Goal: Task Accomplishment & Management: Complete application form

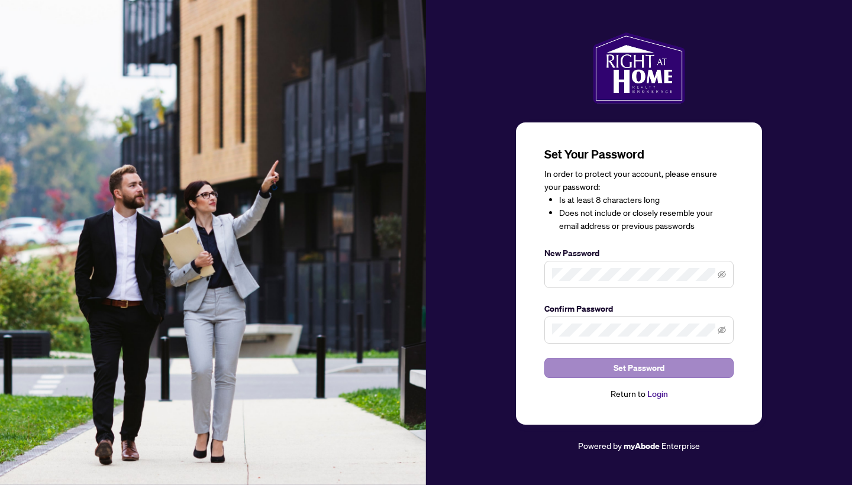
click at [649, 372] on span "Set Password" at bounding box center [639, 368] width 51 height 19
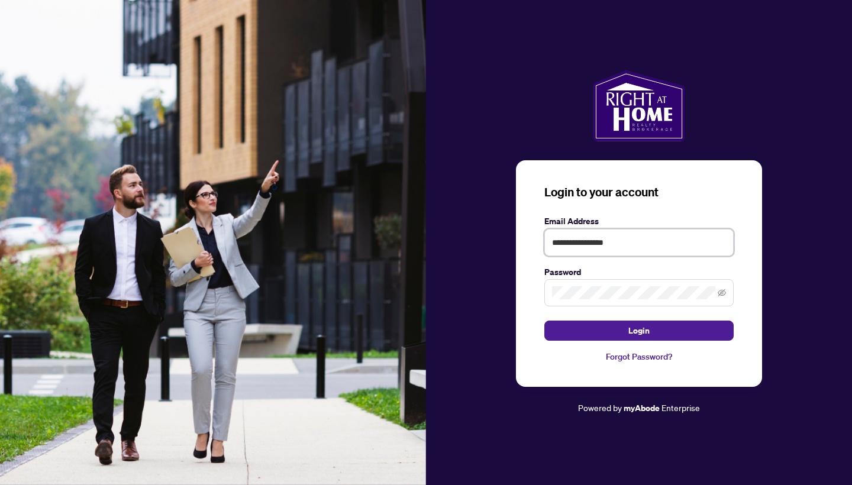
type input "**********"
click at [670, 333] on button "Login" at bounding box center [639, 331] width 189 height 20
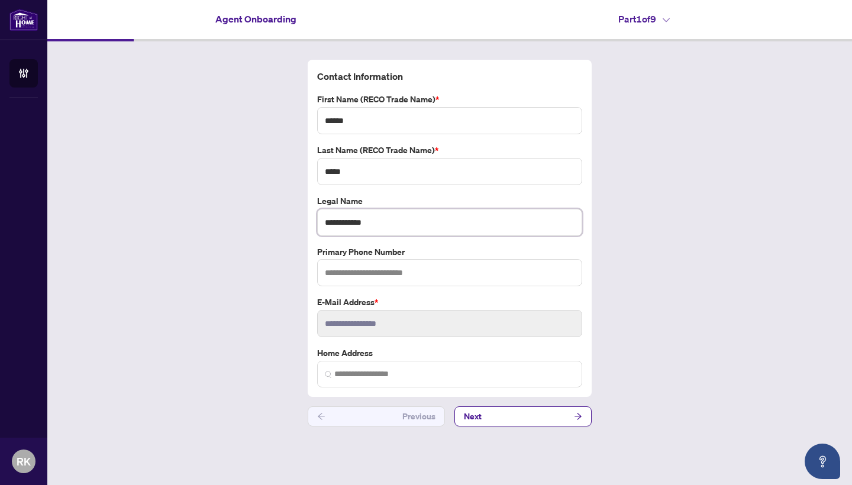
type input "**********"
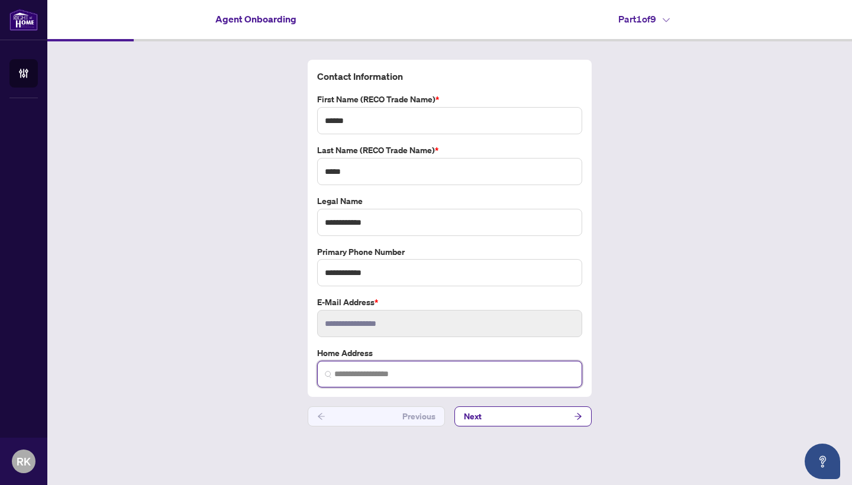
click at [419, 374] on input "search" at bounding box center [454, 374] width 240 height 12
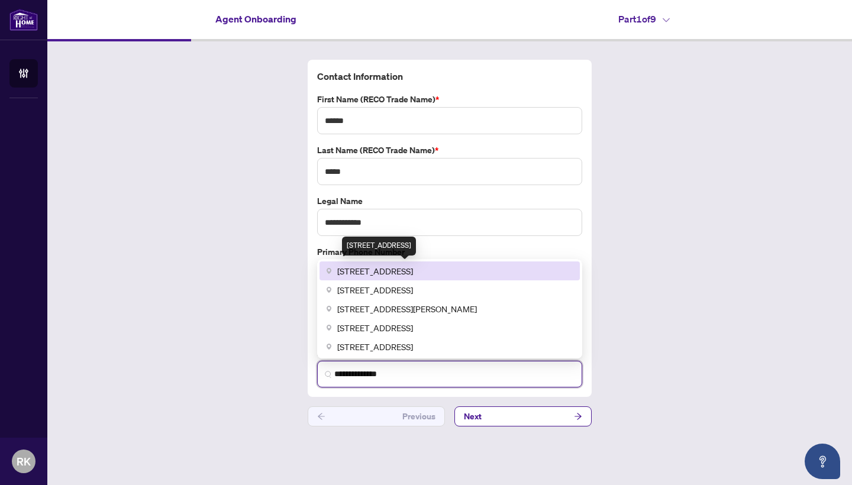
click at [413, 276] on span "[STREET_ADDRESS]" at bounding box center [375, 271] width 76 height 13
type input "**********"
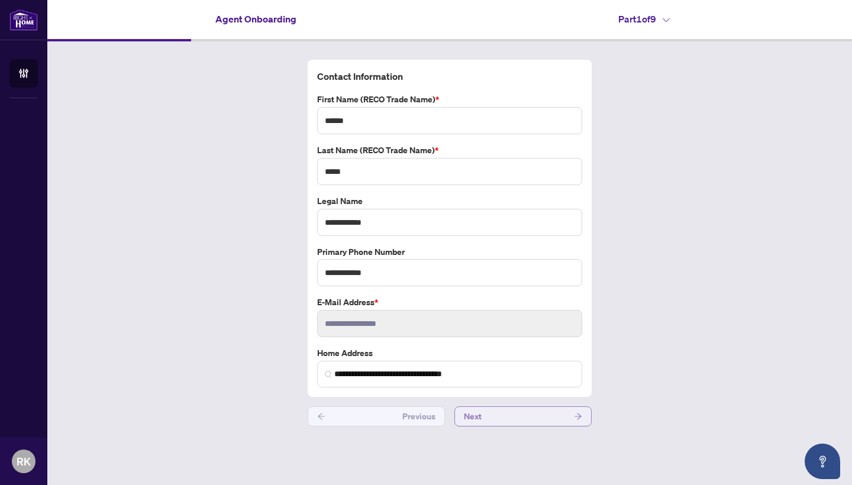
click at [529, 418] on button "Next" at bounding box center [523, 417] width 137 height 20
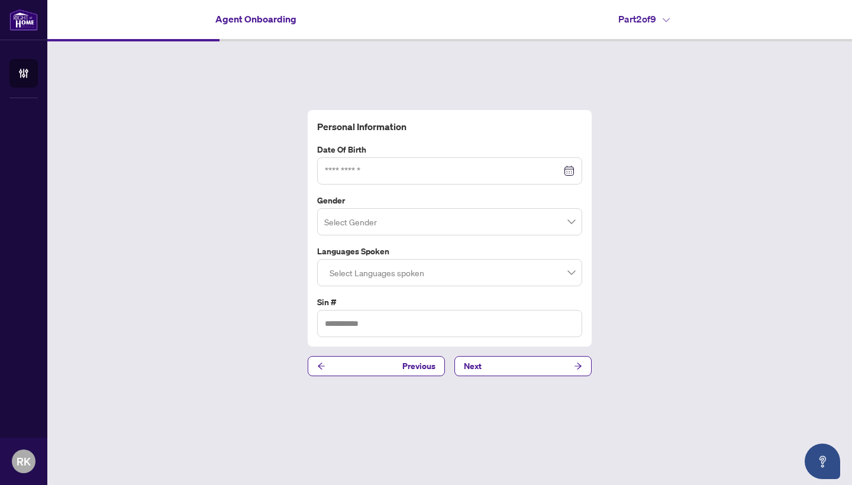
click at [373, 179] on div at bounding box center [449, 170] width 265 height 27
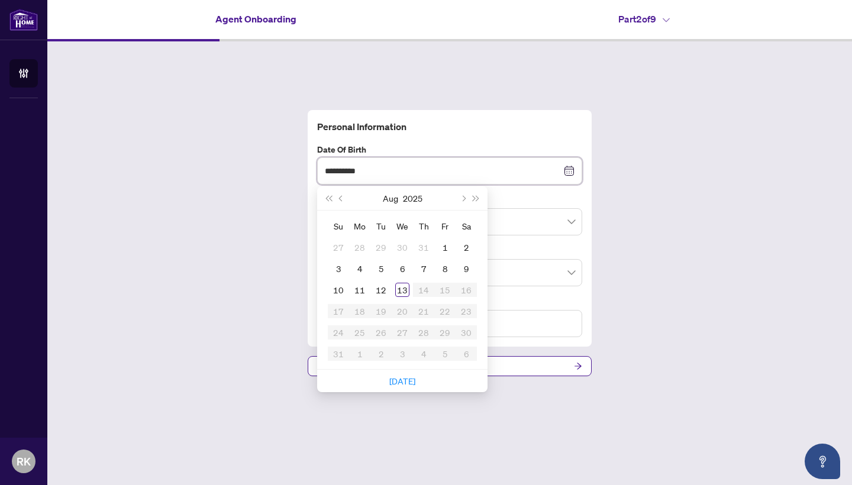
type input "**********"
click at [205, 253] on div "Personal Information Date of Birth [DEMOGRAPHIC_DATA] Su Mo Tu We Th Fr Sa 27 2…" at bounding box center [449, 243] width 805 height 404
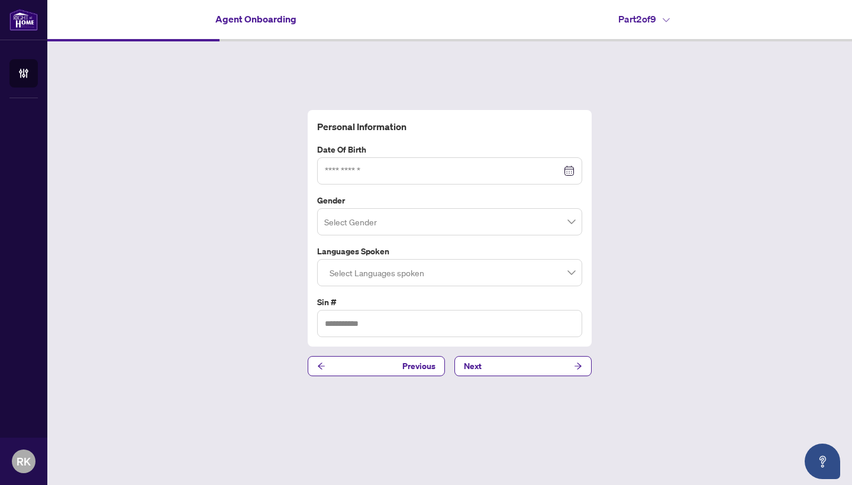
click at [571, 171] on div at bounding box center [450, 171] width 250 height 13
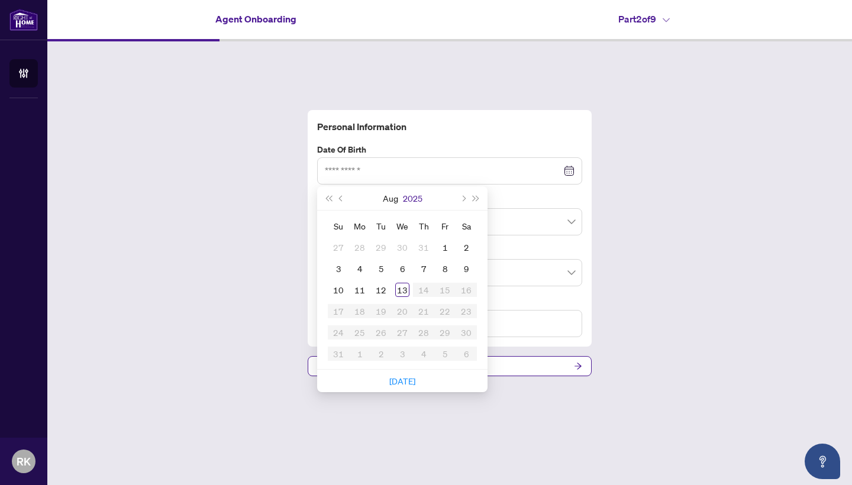
click at [404, 201] on button "2025" at bounding box center [413, 198] width 20 height 24
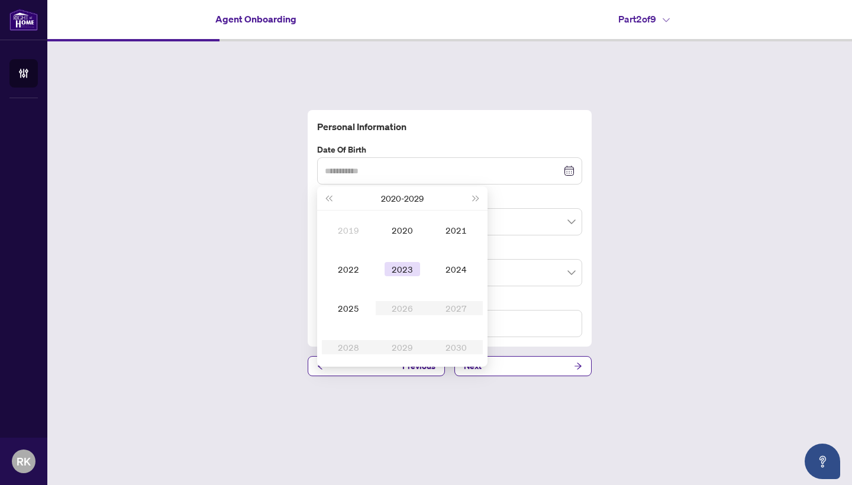
type input "**********"
click at [328, 200] on span "Last year (Control + left)" at bounding box center [329, 198] width 6 height 6
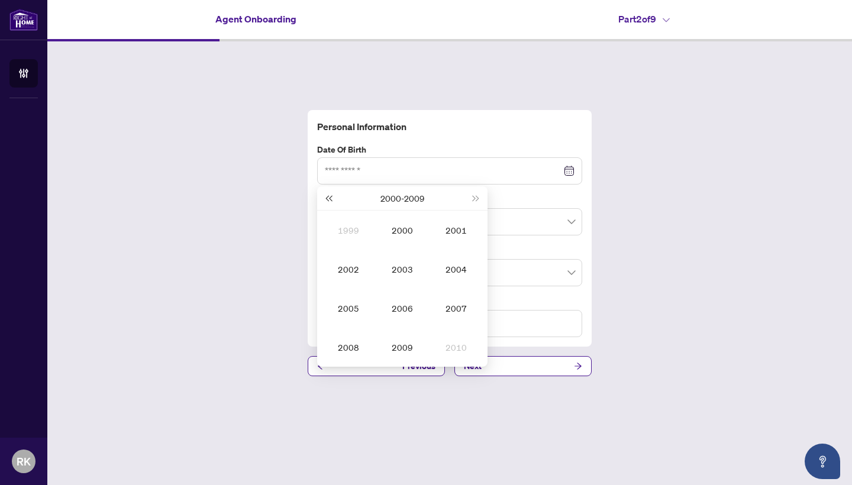
click at [328, 200] on span "Last year (Control + left)" at bounding box center [329, 198] width 6 height 6
type input "**********"
click at [452, 349] on div "1990" at bounding box center [457, 347] width 36 height 14
click at [355, 308] on div "[DATE]" at bounding box center [349, 308] width 36 height 14
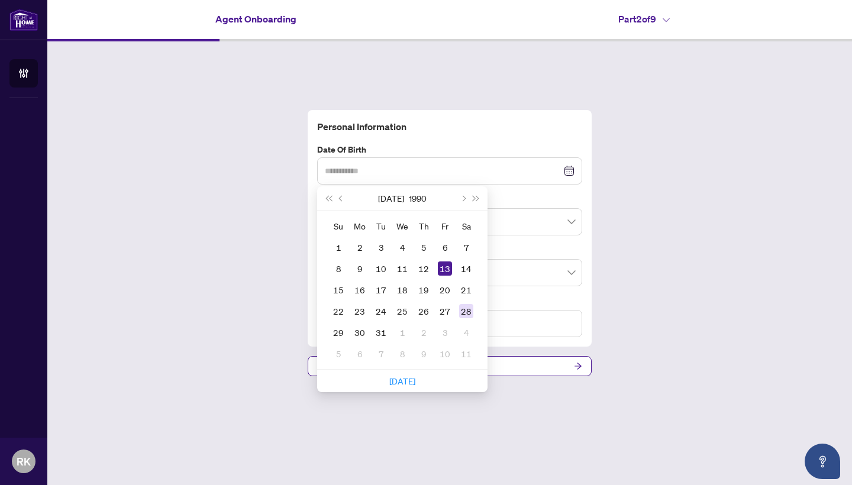
type input "**********"
click at [471, 308] on div "28" at bounding box center [466, 311] width 14 height 14
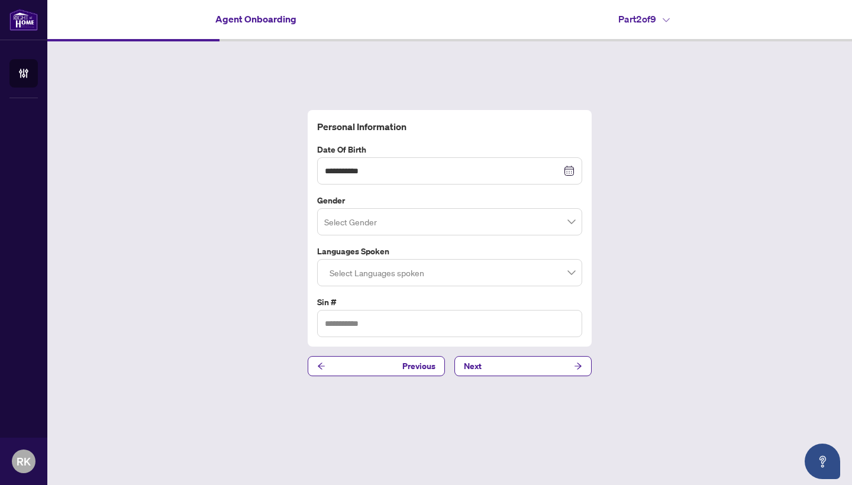
click at [552, 222] on input "search" at bounding box center [444, 224] width 240 height 26
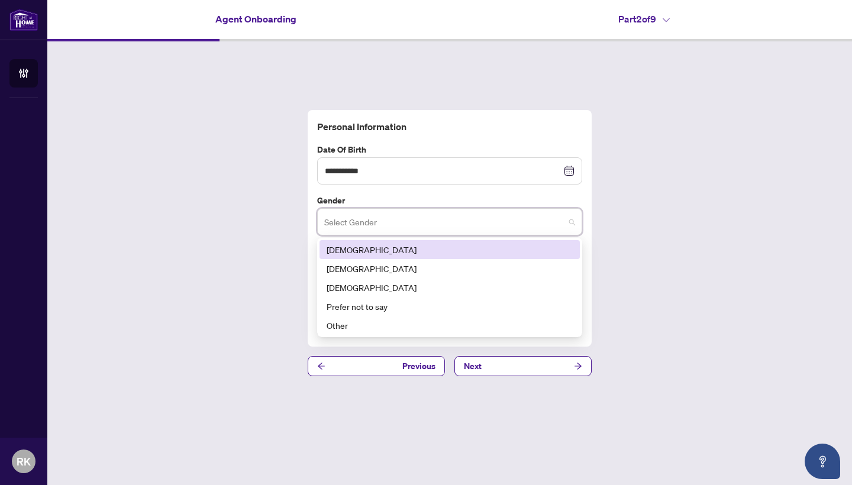
click at [344, 249] on div "[DEMOGRAPHIC_DATA]" at bounding box center [450, 249] width 246 height 13
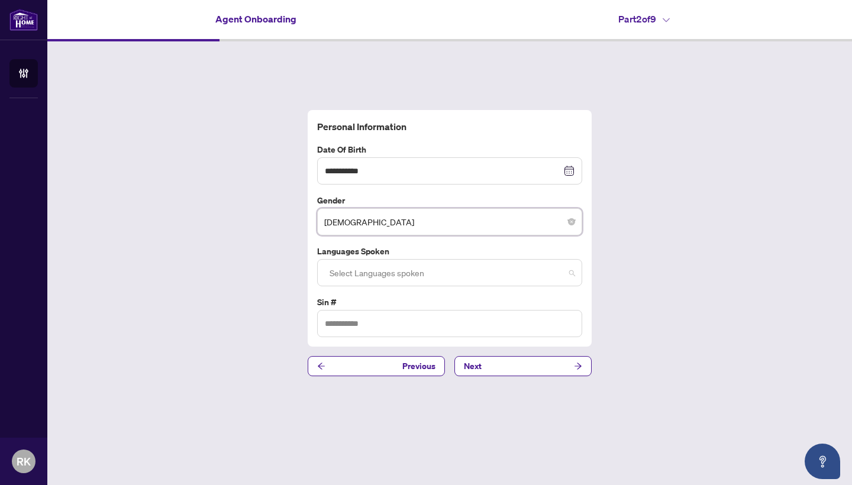
click at [574, 279] on div at bounding box center [450, 272] width 250 height 21
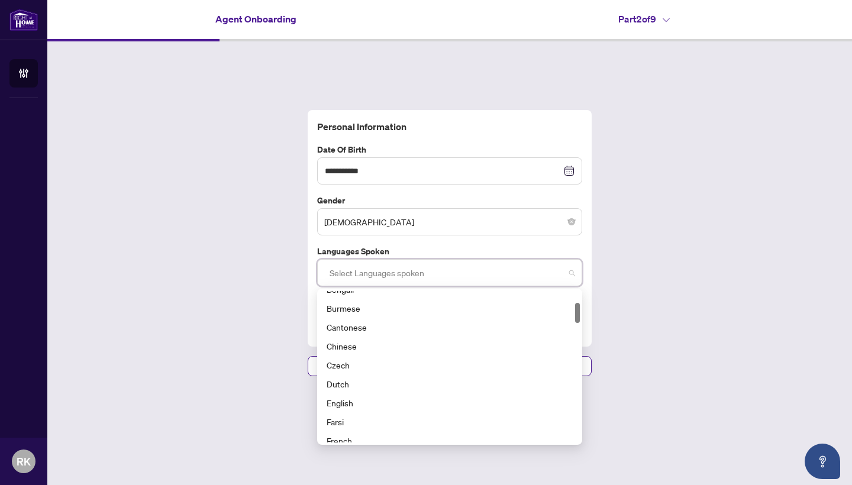
scroll to position [91, 0]
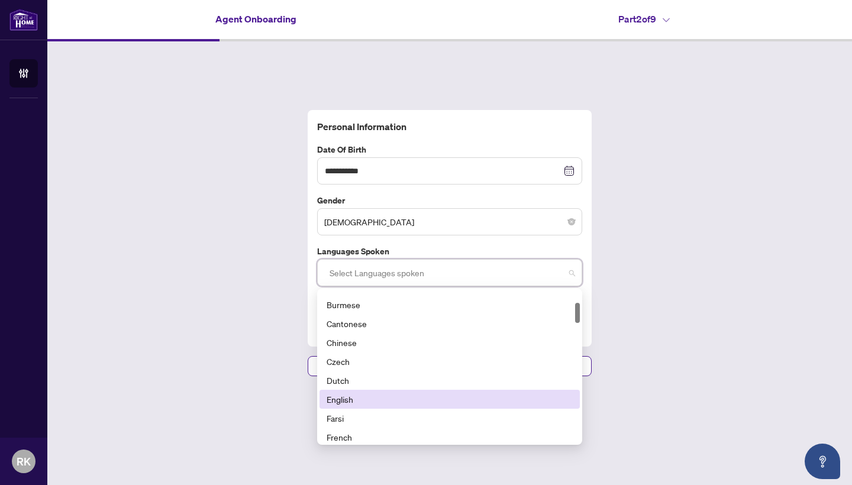
click at [378, 400] on div "English" at bounding box center [450, 399] width 246 height 13
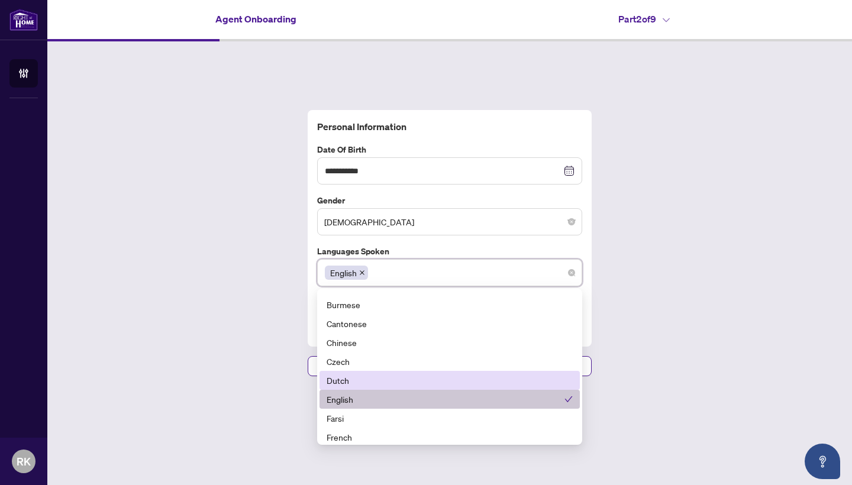
click at [204, 362] on div "**********" at bounding box center [449, 243] width 805 height 404
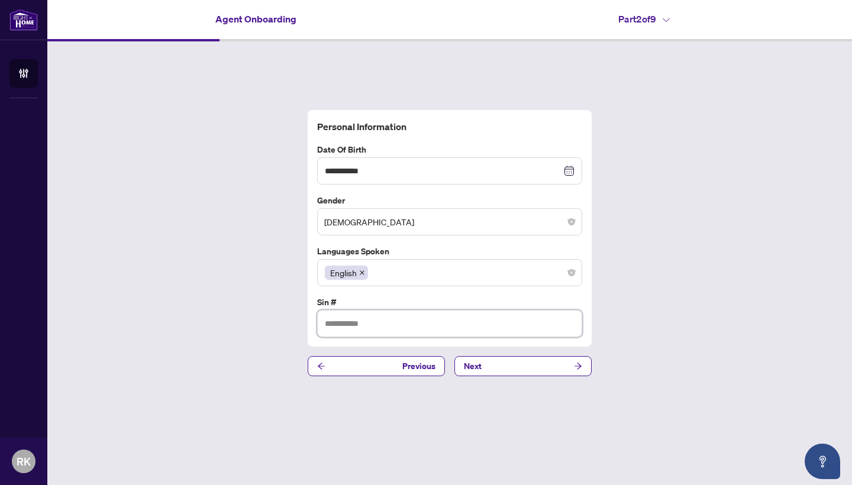
click at [402, 332] on input "text" at bounding box center [449, 323] width 265 height 27
type input "*********"
click at [546, 363] on button "Next" at bounding box center [523, 366] width 137 height 20
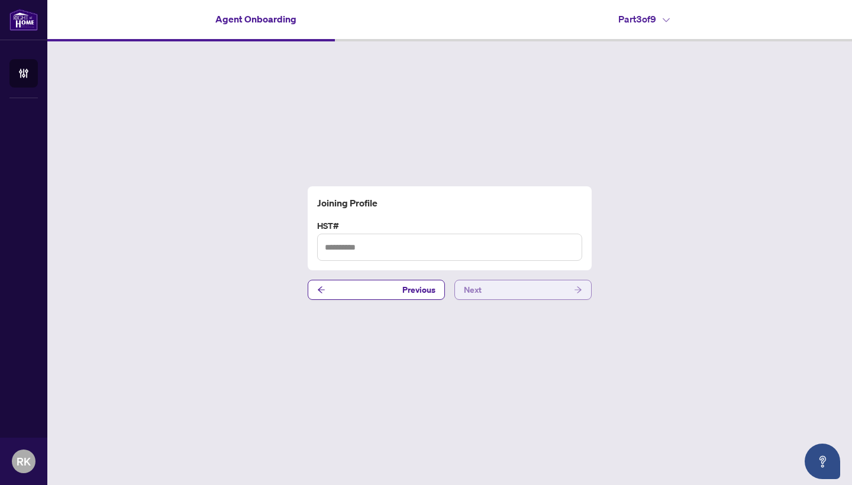
click at [568, 294] on button "Next" at bounding box center [523, 290] width 137 height 20
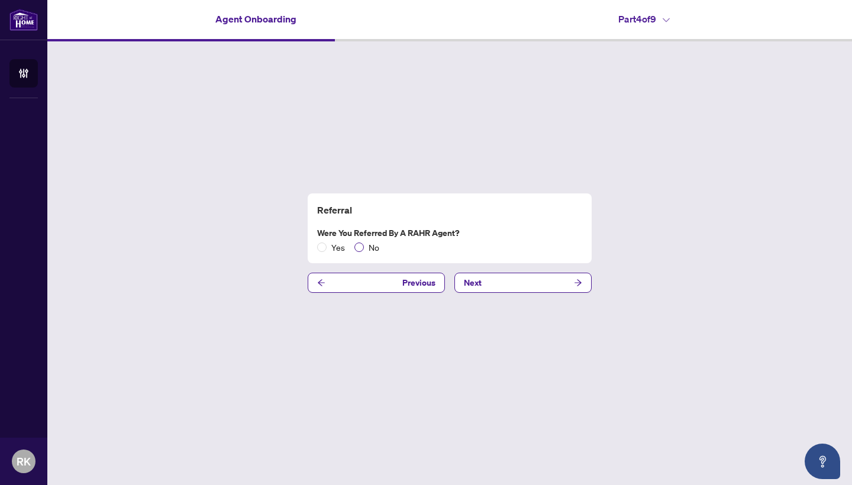
click at [371, 249] on span "No" at bounding box center [374, 247] width 20 height 13
click at [568, 281] on button "Next" at bounding box center [523, 283] width 137 height 20
click at [331, 248] on span "Yes" at bounding box center [338, 247] width 23 height 13
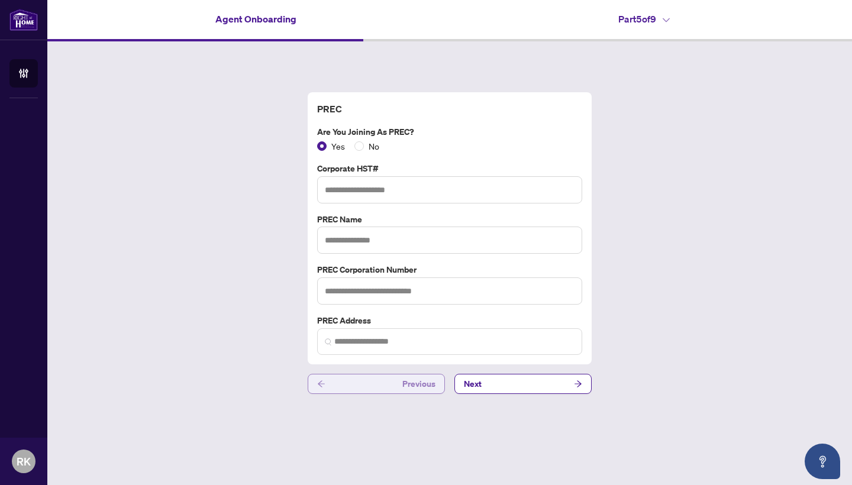
click at [328, 391] on button "Previous" at bounding box center [376, 384] width 137 height 20
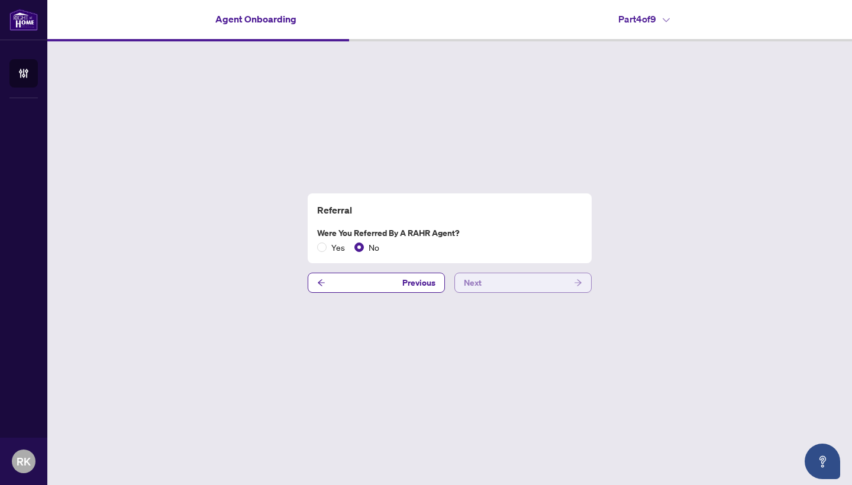
click at [523, 283] on button "Next" at bounding box center [523, 283] width 137 height 20
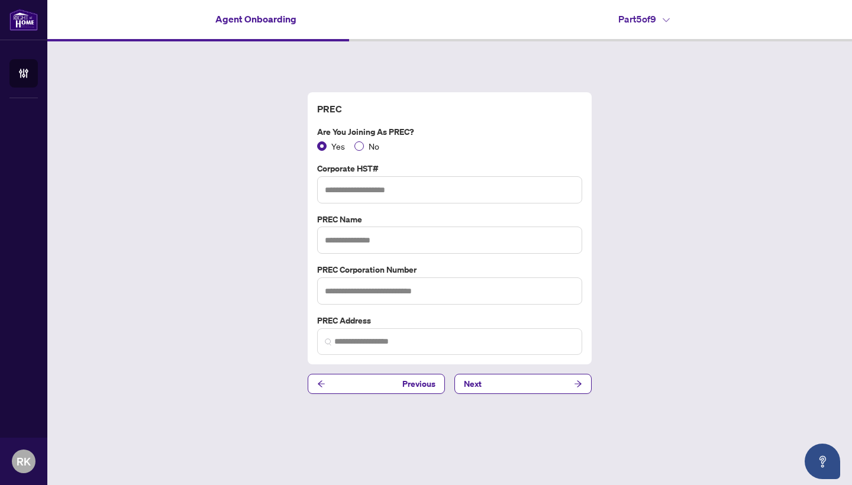
click at [362, 147] on span at bounding box center [359, 145] width 9 height 9
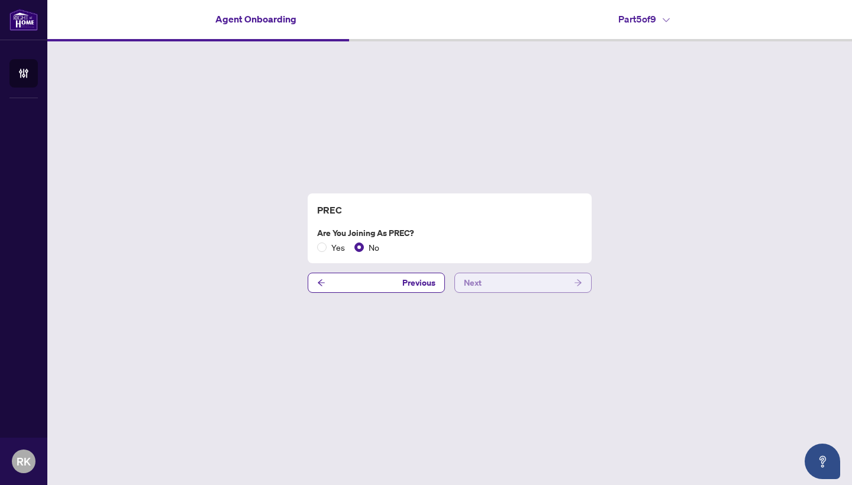
click at [558, 282] on button "Next" at bounding box center [523, 283] width 137 height 20
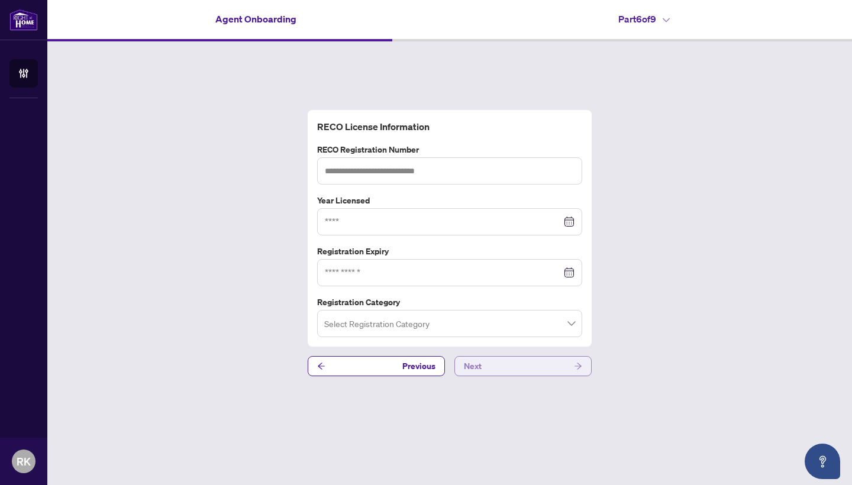
click at [517, 368] on button "Next" at bounding box center [523, 366] width 137 height 20
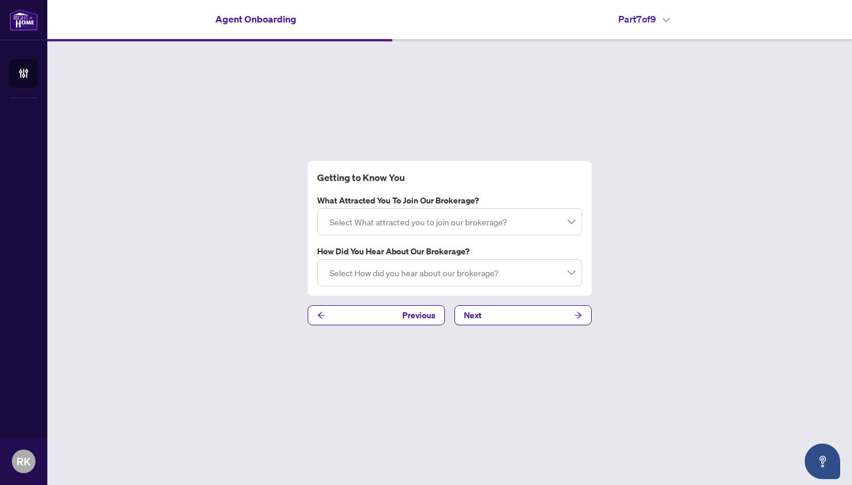
click at [574, 224] on div at bounding box center [450, 221] width 250 height 21
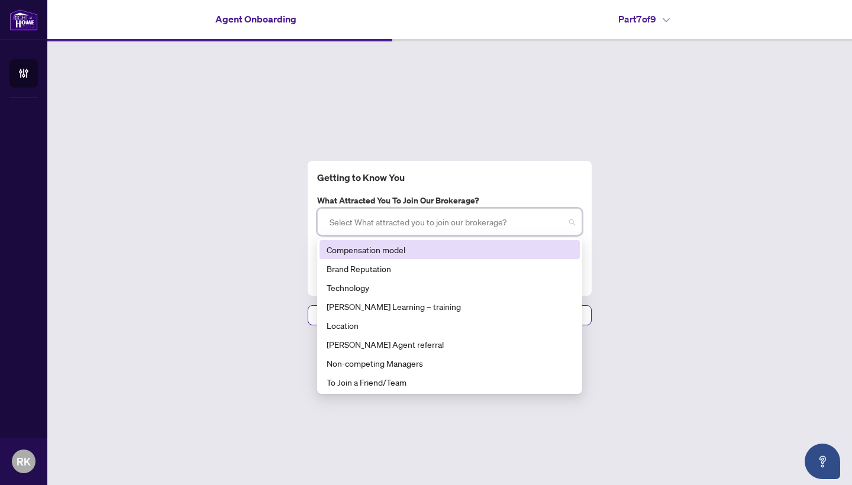
click at [392, 248] on div "Compensation model" at bounding box center [450, 249] width 246 height 13
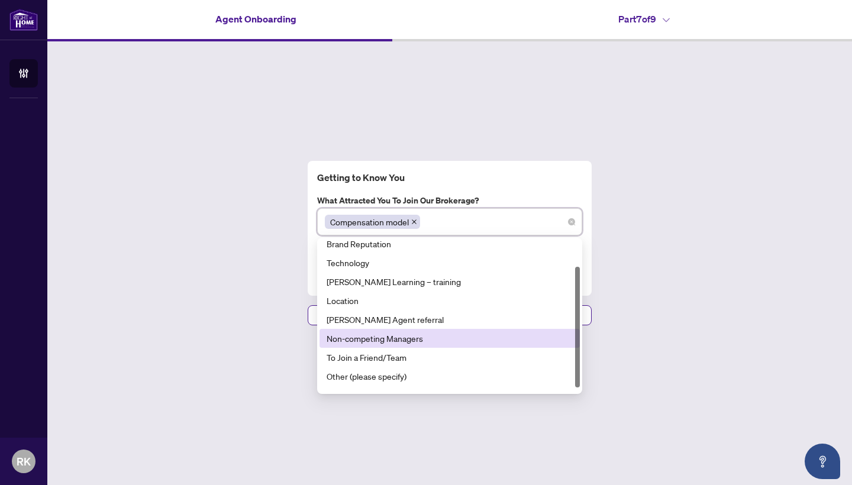
scroll to position [33, 0]
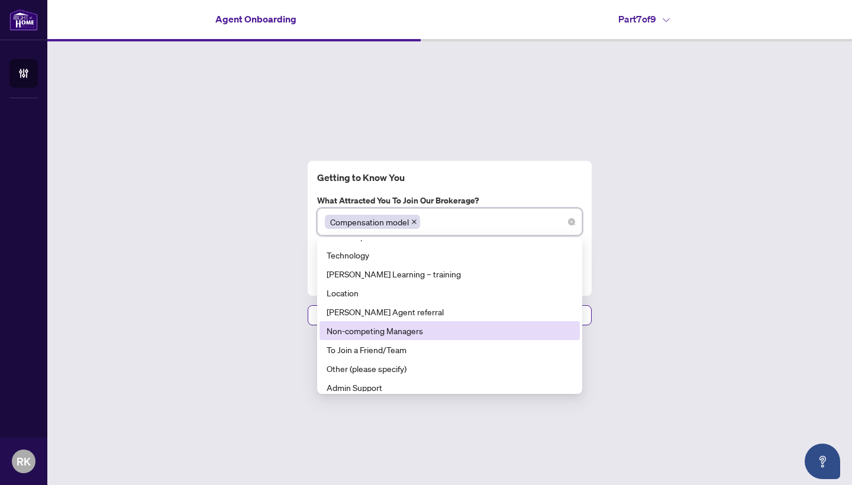
click at [695, 321] on div "Getting to Know You What attracted you to join our brokerage? Compensation mode…" at bounding box center [449, 243] width 805 height 404
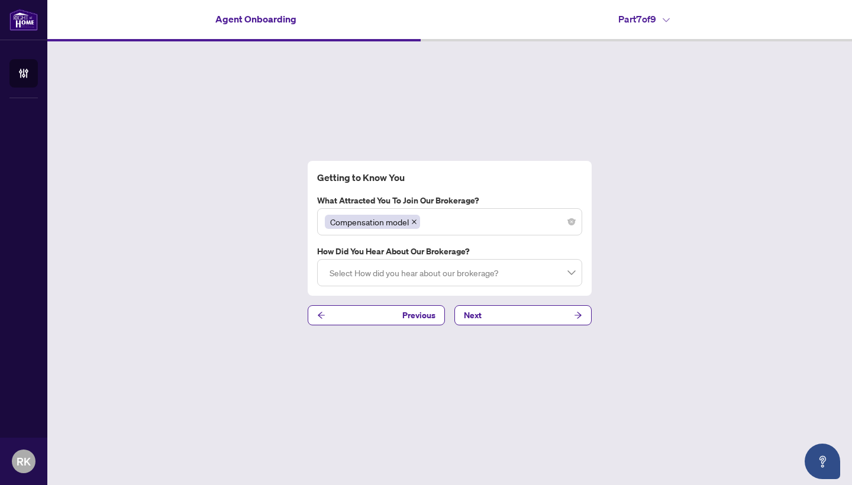
click at [571, 270] on div at bounding box center [450, 272] width 250 height 21
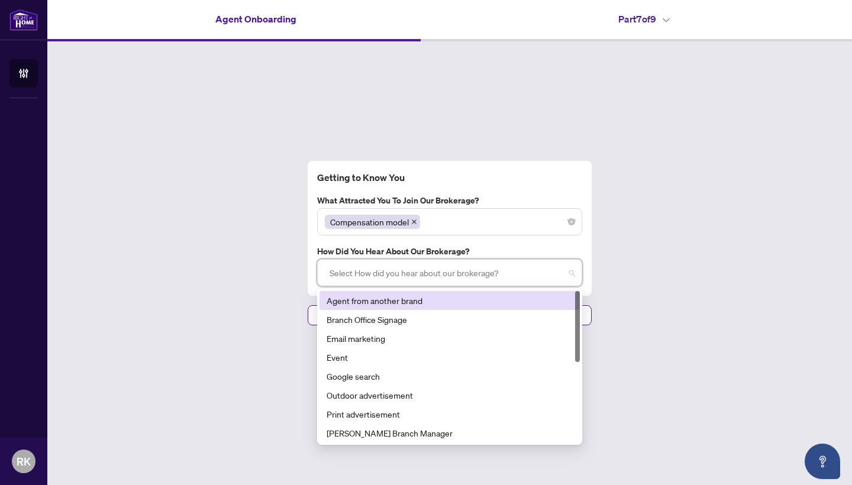
click at [433, 304] on div "Agent from another brand" at bounding box center [450, 300] width 246 height 13
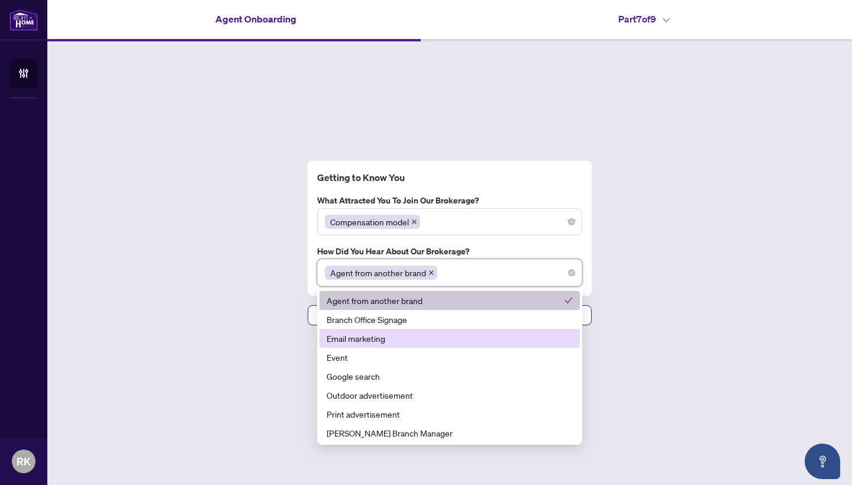
click at [694, 363] on div "Getting to Know You What attracted you to join our brokerage? Compensation mode…" at bounding box center [449, 243] width 805 height 404
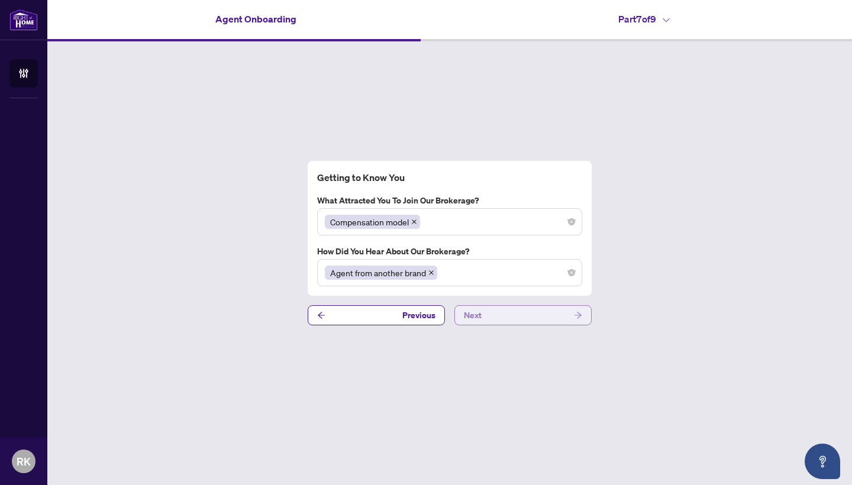
click at [575, 313] on icon "arrow-right" at bounding box center [578, 315] width 8 height 8
click at [553, 315] on button "Next" at bounding box center [523, 315] width 137 height 20
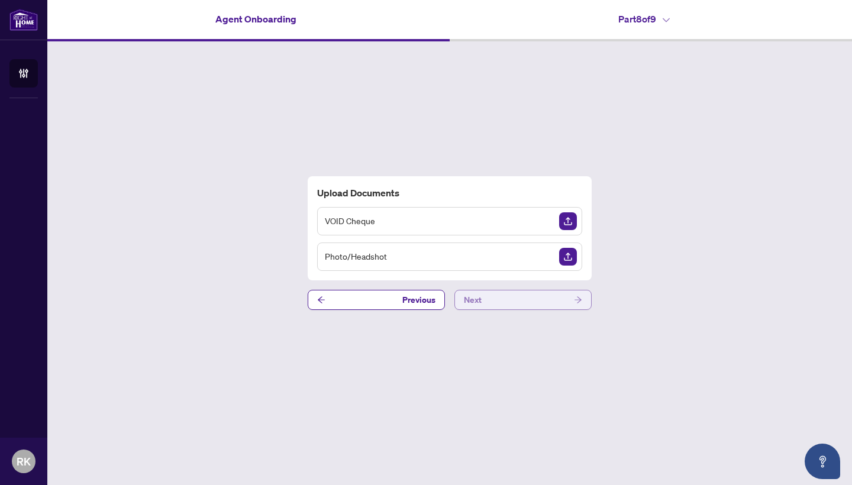
click at [579, 298] on icon "arrow-right" at bounding box center [578, 300] width 8 height 8
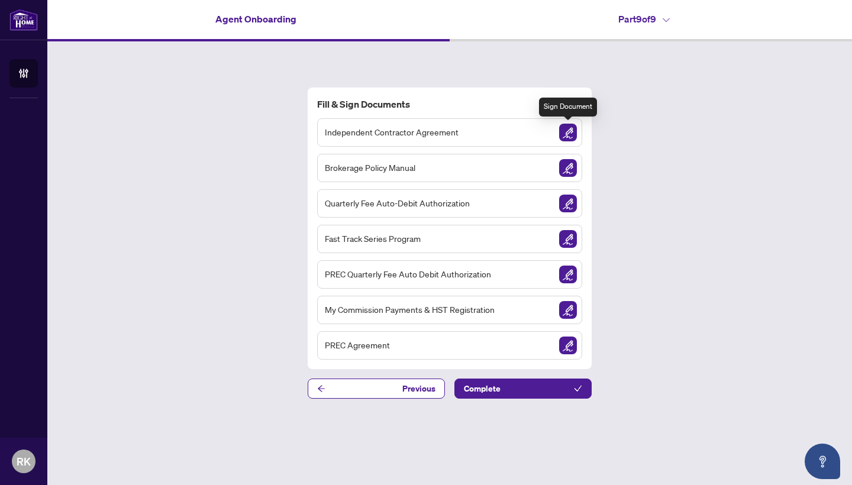
click at [566, 129] on img "Sign Document" at bounding box center [568, 133] width 18 height 18
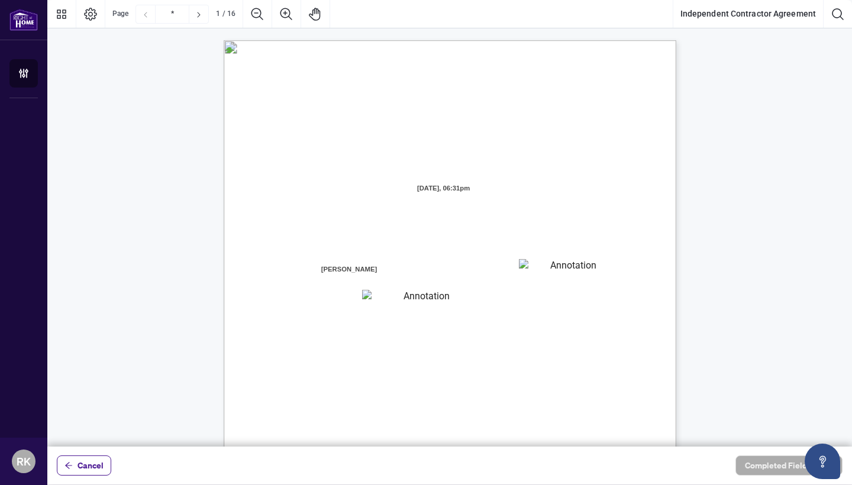
click at [550, 263] on textarea "01JXFR56RBW9B4NE74B50HY96A" at bounding box center [568, 268] width 98 height 18
click at [550, 274] on textarea "01JXFR56RBW9B4NE74B50HY96A" at bounding box center [568, 268] width 99 height 18
click at [537, 272] on textarea "01JXFR56RBW9B4NE74B50HY96A" at bounding box center [568, 268] width 99 height 18
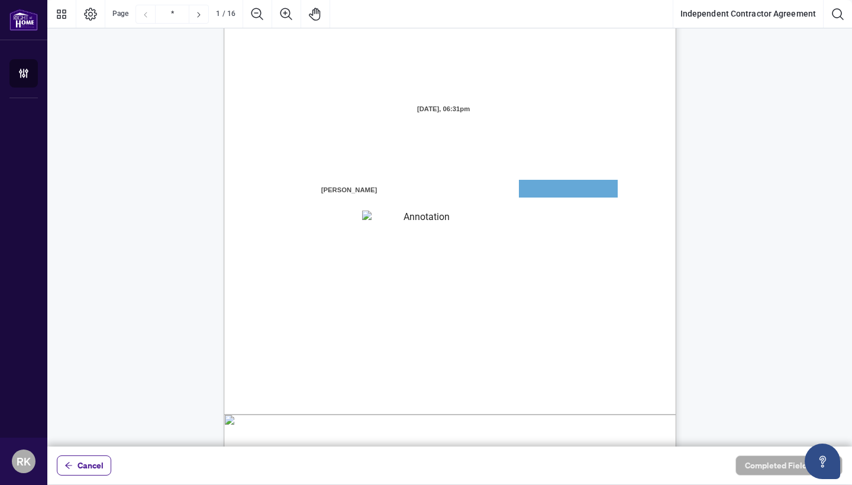
scroll to position [83, 0]
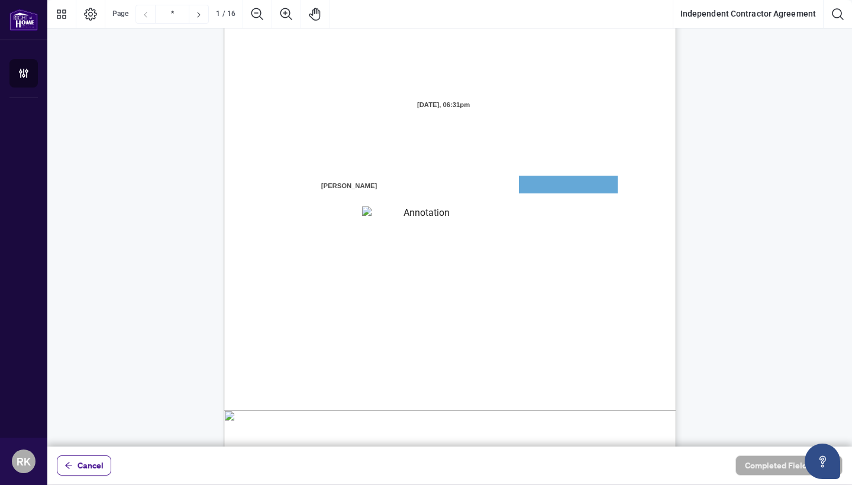
click at [598, 190] on textarea "01JXFR56RBW9B4NE74B50HY96A" at bounding box center [568, 185] width 99 height 18
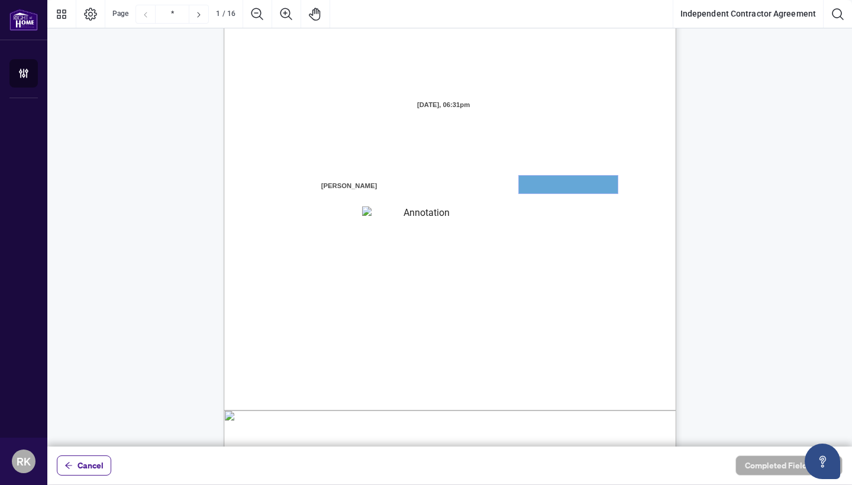
click at [598, 190] on textarea "01JXFR56RBW9B4NE74B50HY96A" at bounding box center [568, 185] width 99 height 18
click at [421, 218] on textarea "01JXFR5G7WY784SRRAXFKCWCJR" at bounding box center [422, 215] width 120 height 16
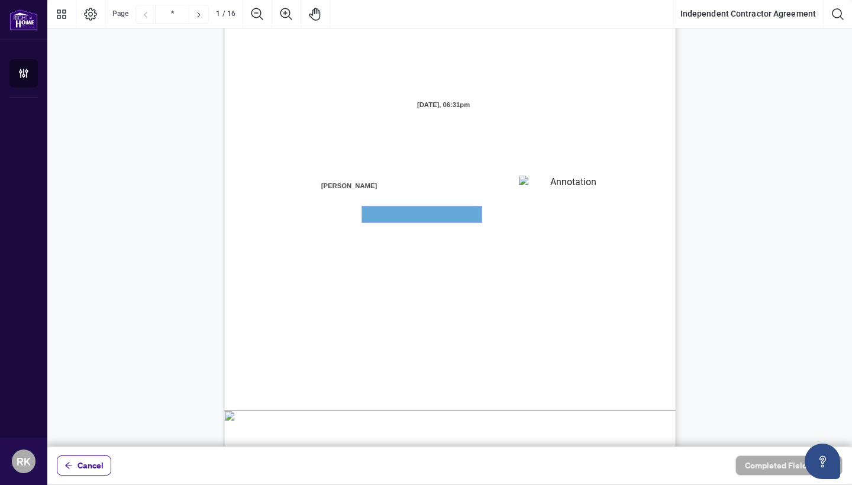
click at [421, 218] on textarea "01JXFR5G7WY784SRRAXFKCWCJR" at bounding box center [422, 215] width 120 height 16
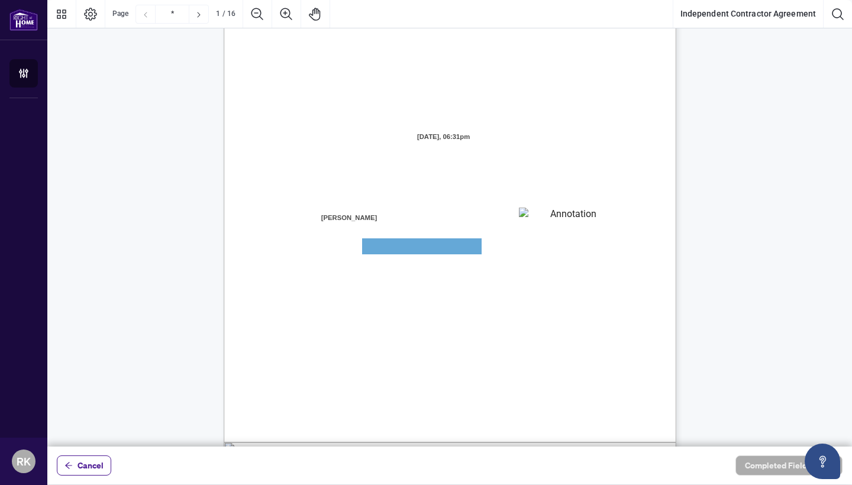
scroll to position [41, 0]
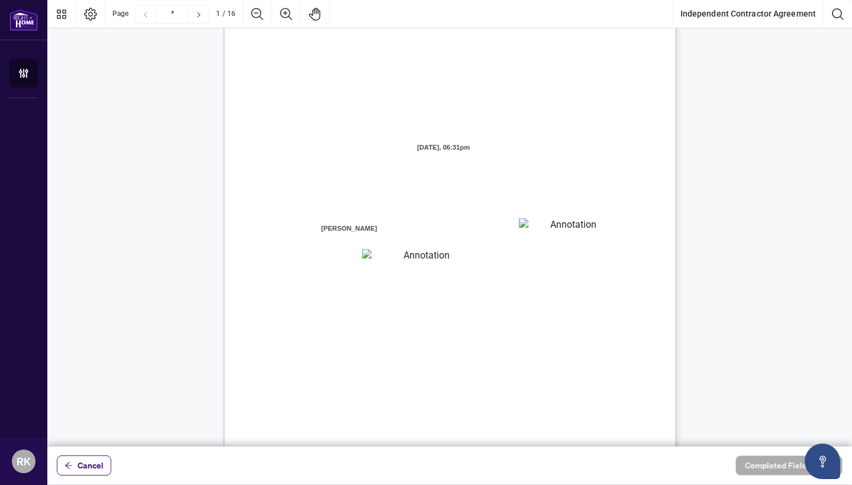
click at [589, 336] on span "the Contractor is duly licensed under the Real Estate and Business Brokers Act,…" at bounding box center [453, 336] width 273 height 11
click at [449, 178] on span "Page 1" at bounding box center [795, 466] width 1065 height 607
click at [456, 192] on span "[STREET_ADDRESS][PERSON_NAME] (the “Brokerage” or “[PERSON_NAME]”)" at bounding box center [413, 197] width 270 height 11
click at [538, 227] on textarea "01JXFR56RBW9B4NE74B50HY96A" at bounding box center [568, 227] width 98 height 18
click at [538, 227] on textarea "01JXFR56RBW9B4NE74B50HY96A" at bounding box center [568, 227] width 99 height 18
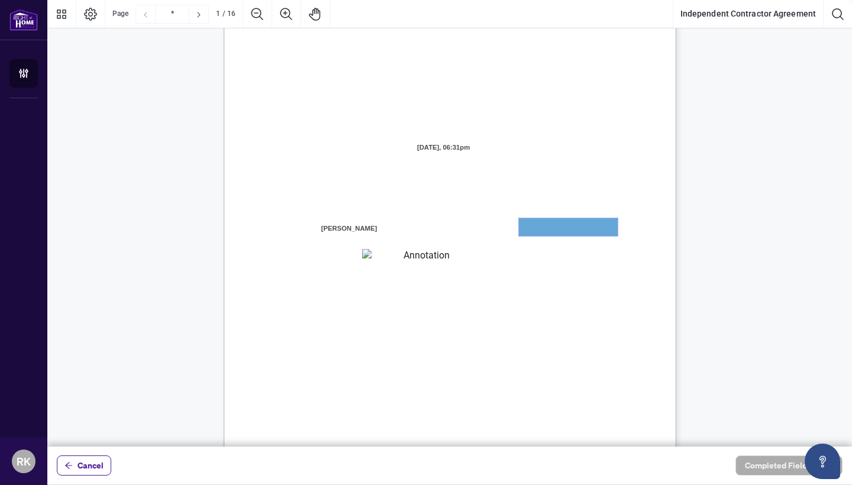
click at [538, 227] on textarea "01JXFR56RBW9B4NE74B50HY96A" at bounding box center [568, 227] width 99 height 18
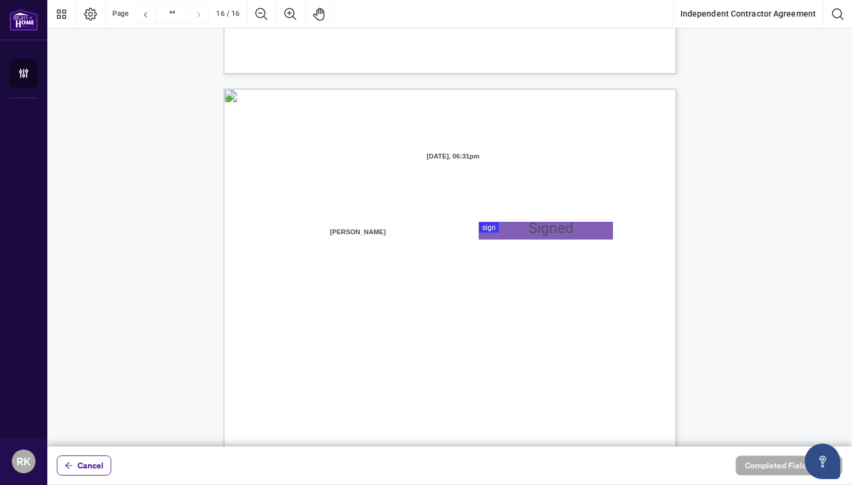
scroll to position [8963, 0]
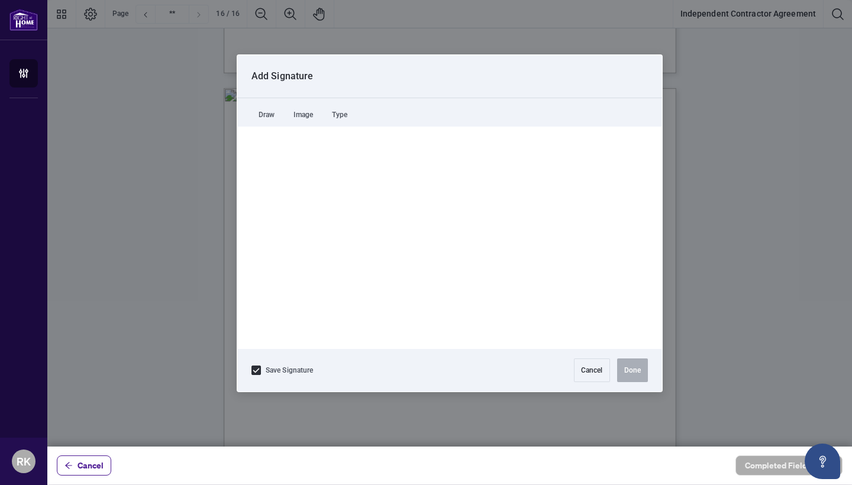
click at [510, 225] on div at bounding box center [449, 223] width 805 height 447
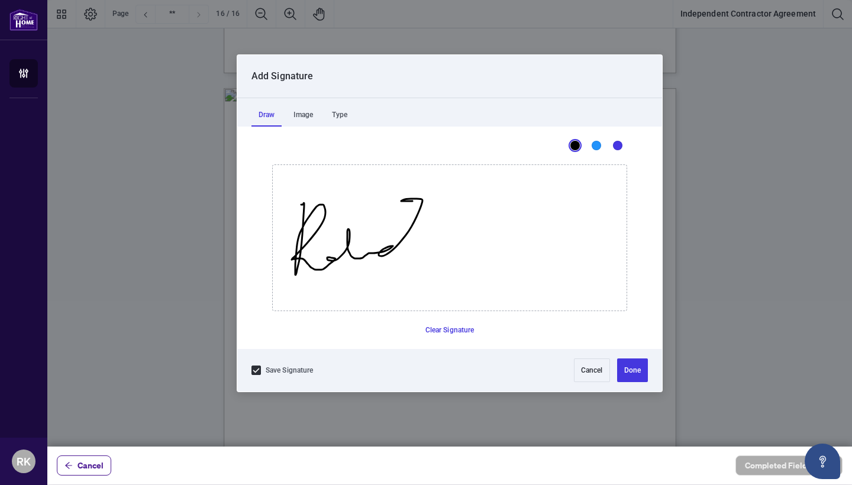
drag, startPoint x: 301, startPoint y: 205, endPoint x: 446, endPoint y: 194, distance: 145.4
drag, startPoint x: 447, startPoint y: 225, endPoint x: 415, endPoint y: 290, distance: 72.3
click at [415, 290] on icon "Drawing canvas" at bounding box center [450, 238] width 354 height 146
drag, startPoint x: 415, startPoint y: 290, endPoint x: 438, endPoint y: 270, distance: 30.2
drag, startPoint x: 450, startPoint y: 253, endPoint x: 482, endPoint y: 201, distance: 60.6
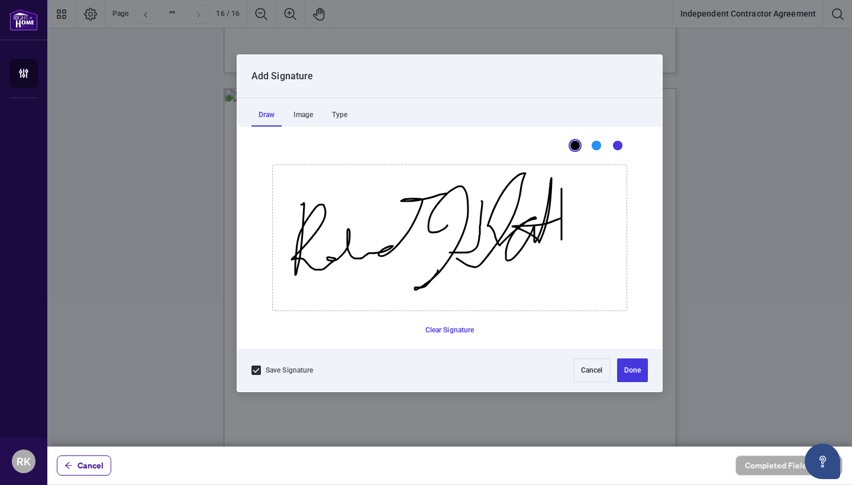
drag, startPoint x: 457, startPoint y: 259, endPoint x: 561, endPoint y: 258, distance: 104.2
click at [625, 372] on button "Done" at bounding box center [632, 371] width 31 height 24
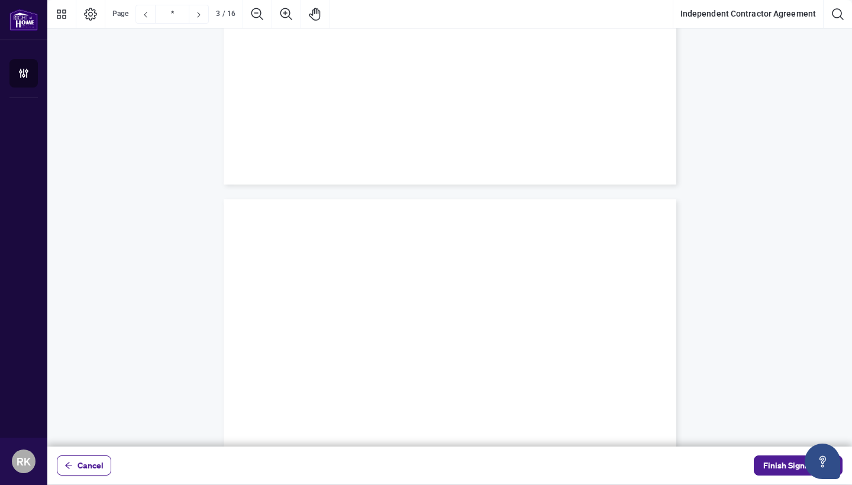
type input "*"
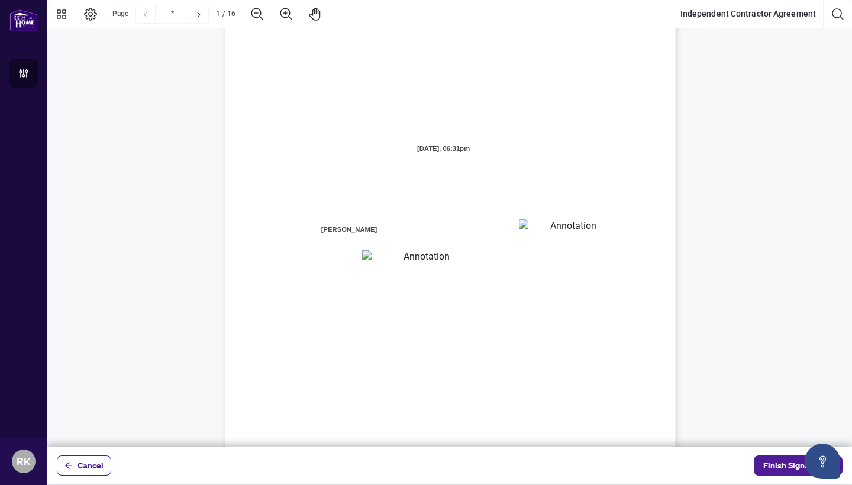
scroll to position [44, 0]
click at [564, 222] on textarea "01JXFR56RBW9B4NE74B50HY96A" at bounding box center [568, 224] width 98 height 18
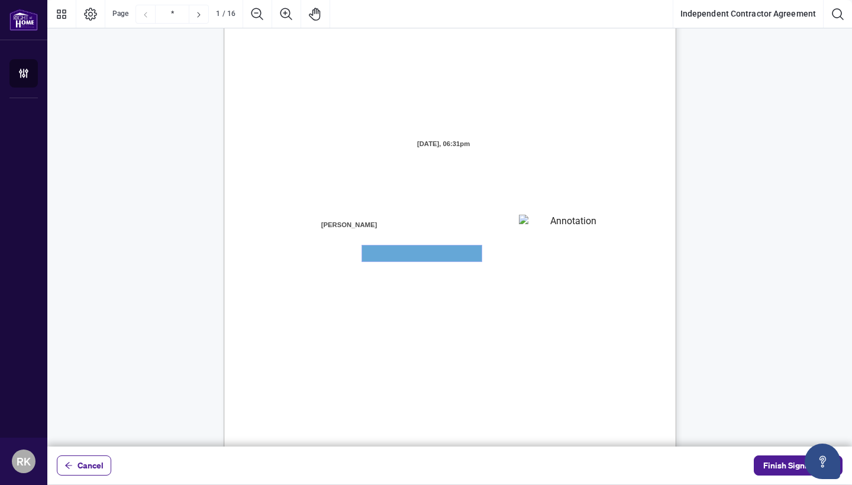
click at [452, 258] on textarea "01JXFR5G7WY784SRRAXFKCWCJR" at bounding box center [422, 254] width 120 height 16
click at [781, 463] on span "Finish Signing" at bounding box center [789, 465] width 53 height 19
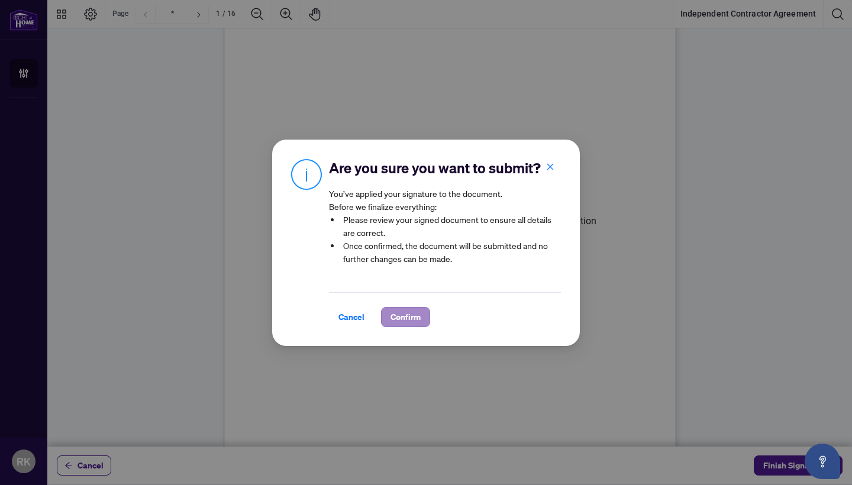
click at [421, 318] on button "Confirm" at bounding box center [405, 317] width 49 height 20
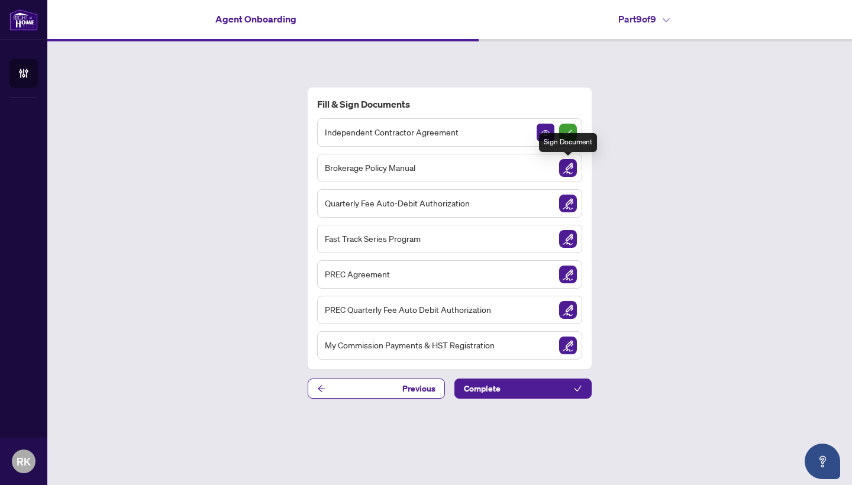
click at [568, 165] on img "Sign Document" at bounding box center [568, 168] width 18 height 18
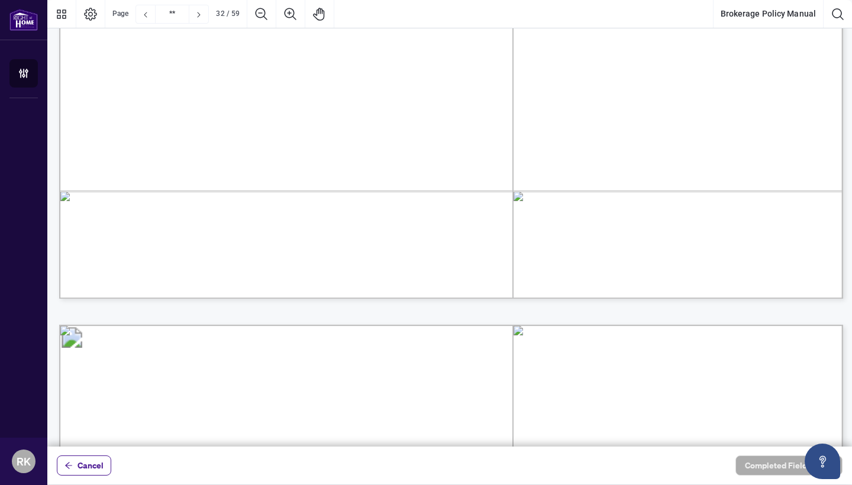
scroll to position [33007, 0]
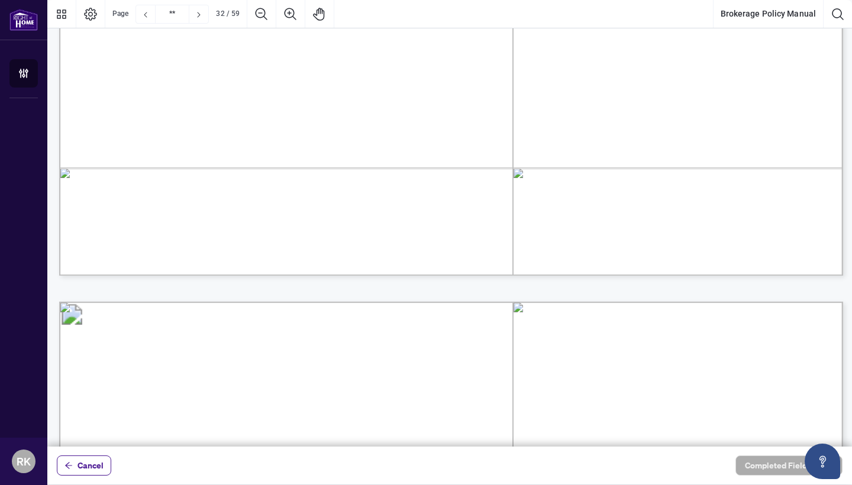
type input "**"
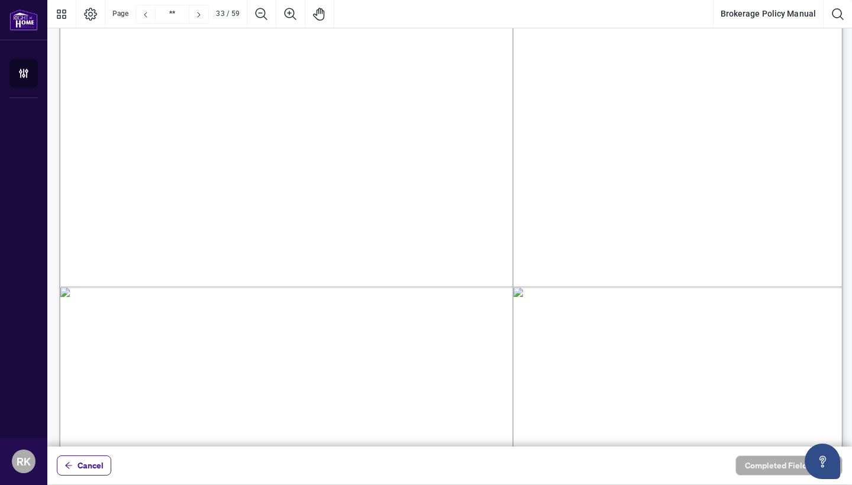
scroll to position [33451, 0]
